Goal: Register for event/course

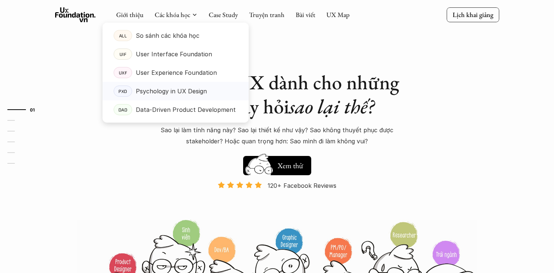
click at [154, 92] on p "Psychology in UX Design" at bounding box center [171, 90] width 71 height 11
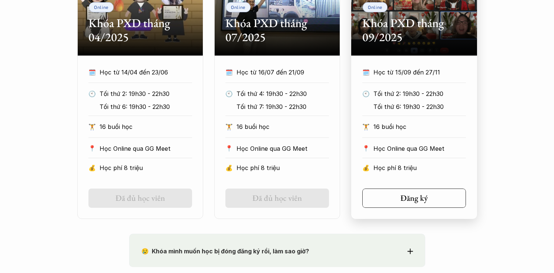
scroll to position [426, 0]
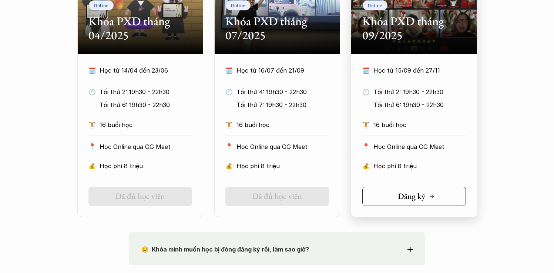
click at [409, 193] on h5 "Đăng ký" at bounding box center [411, 196] width 27 height 10
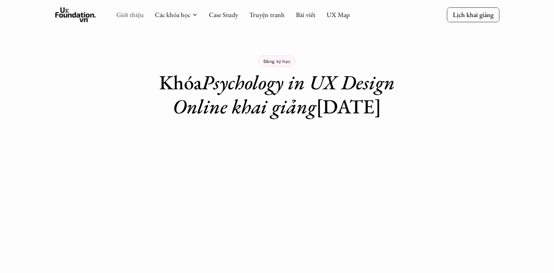
click at [136, 13] on link "Giới thiệu" at bounding box center [129, 14] width 27 height 9
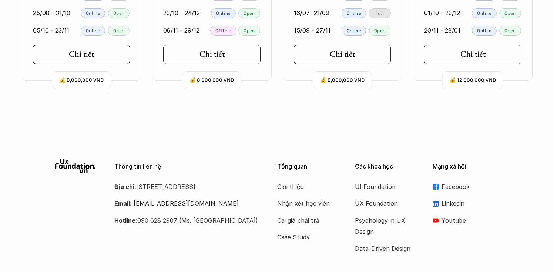
scroll to position [1742, 0]
